Goal: Information Seeking & Learning: Check status

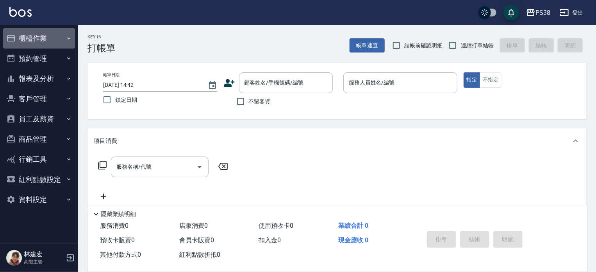
click at [54, 37] on button "櫃檯作業" at bounding box center [39, 38] width 72 height 20
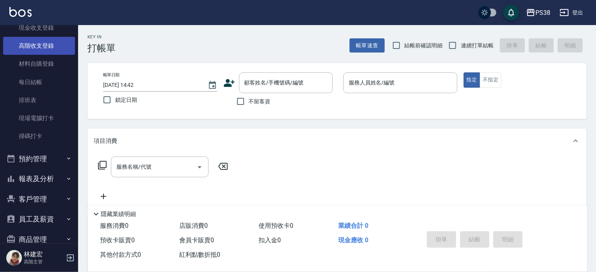
scroll to position [123, 0]
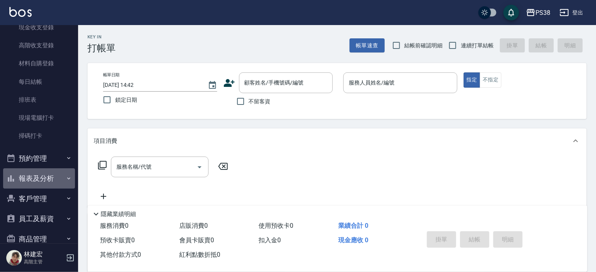
click at [44, 177] on button "報表及分析" at bounding box center [39, 178] width 72 height 20
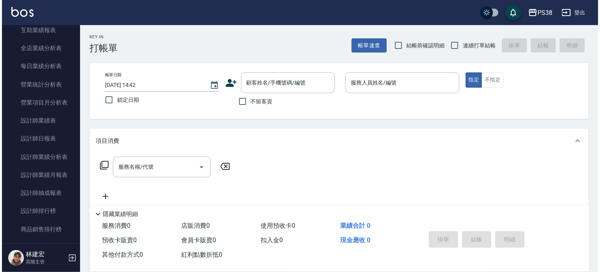
scroll to position [461, 0]
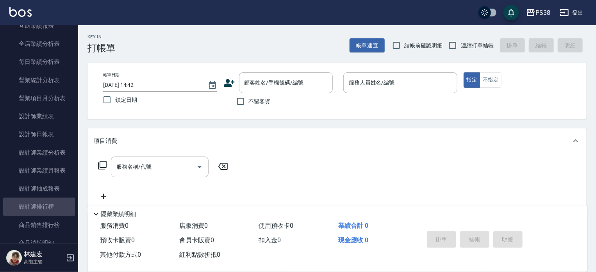
click at [44, 197] on link "設計師排行榜" at bounding box center [39, 206] width 72 height 18
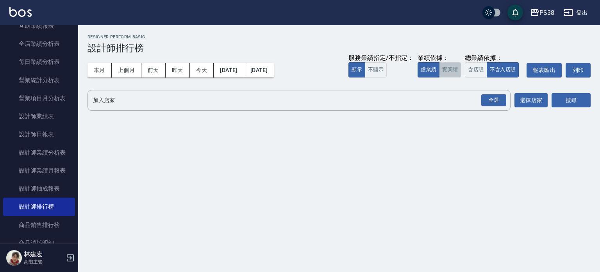
click at [453, 69] on button "實業績" at bounding box center [450, 69] width 22 height 15
click at [492, 98] on div "全選" at bounding box center [493, 100] width 25 height 12
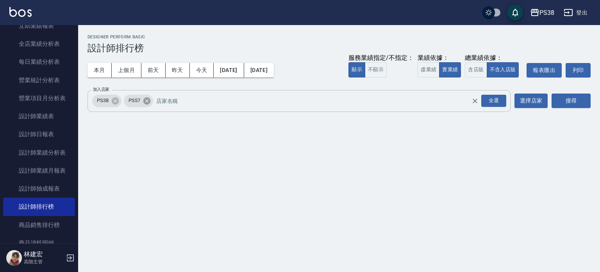
click at [149, 103] on icon at bounding box center [146, 100] width 7 height 7
click at [579, 98] on button "搜尋" at bounding box center [571, 100] width 39 height 14
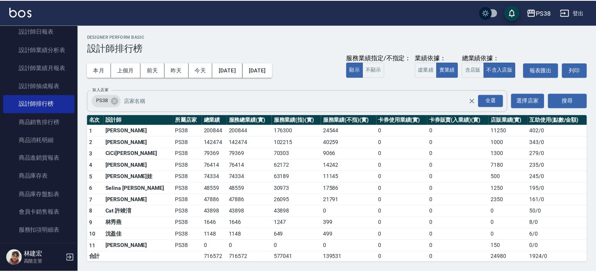
scroll to position [569, 0]
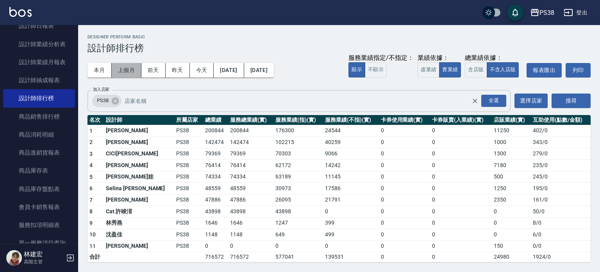
click at [132, 68] on button "上個月" at bounding box center [127, 70] width 30 height 14
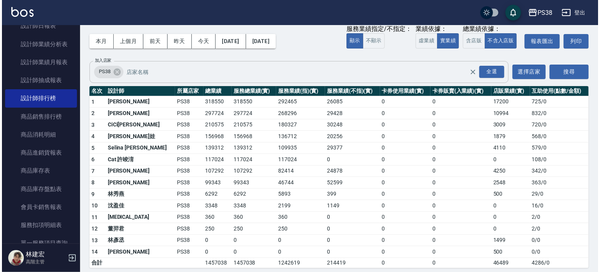
scroll to position [33, 0]
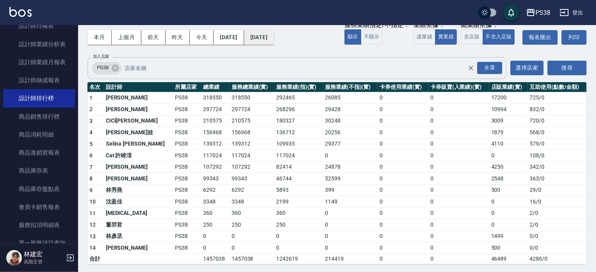
click at [274, 42] on button "[DATE]" at bounding box center [259, 37] width 30 height 14
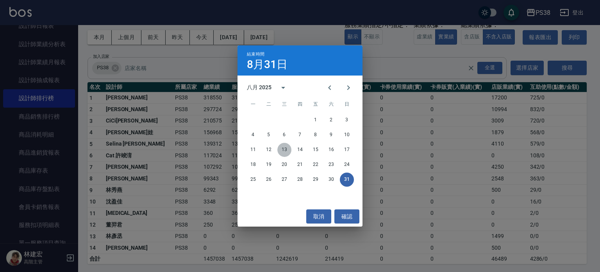
click at [285, 148] on button "13" at bounding box center [284, 150] width 14 height 14
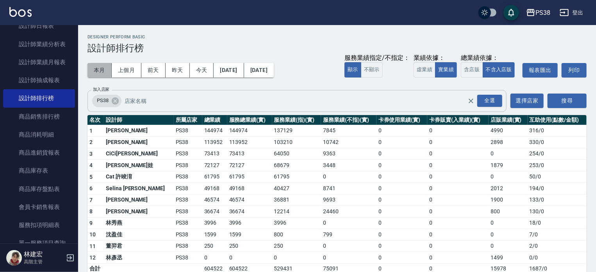
click at [99, 68] on button "本月" at bounding box center [100, 70] width 24 height 14
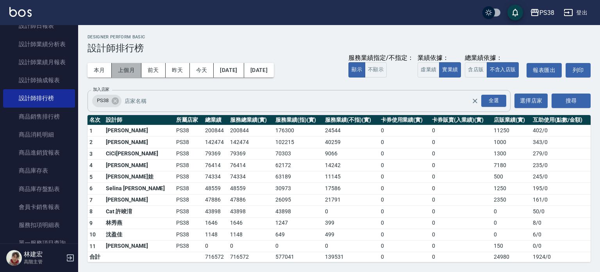
click at [125, 70] on button "上個月" at bounding box center [127, 70] width 30 height 14
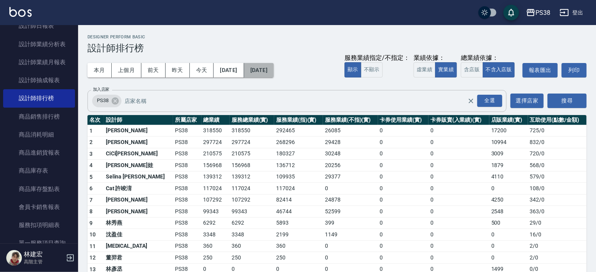
click at [274, 69] on button "[DATE]" at bounding box center [259, 70] width 30 height 14
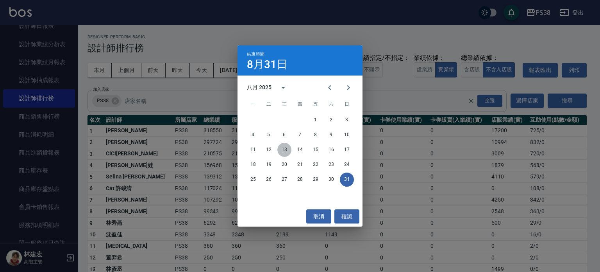
click at [282, 150] on button "13" at bounding box center [284, 150] width 14 height 14
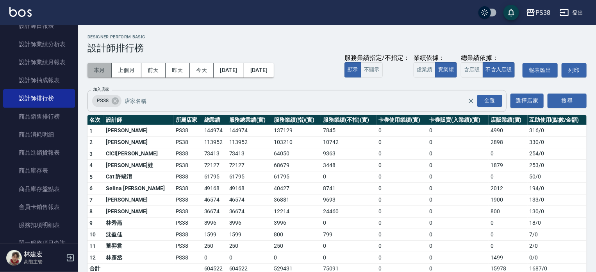
click at [106, 72] on button "本月" at bounding box center [100, 70] width 24 height 14
